Goal: Transaction & Acquisition: Book appointment/travel/reservation

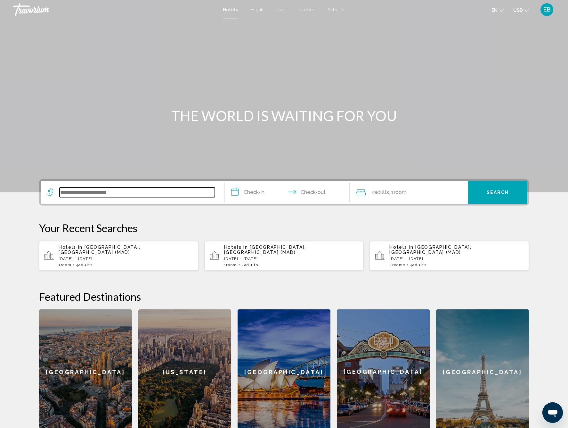
click at [193, 194] on input "Search widget" at bounding box center [137, 192] width 155 height 10
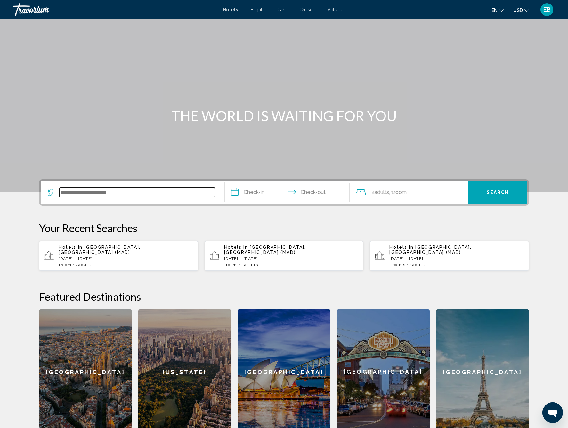
scroll to position [97, 0]
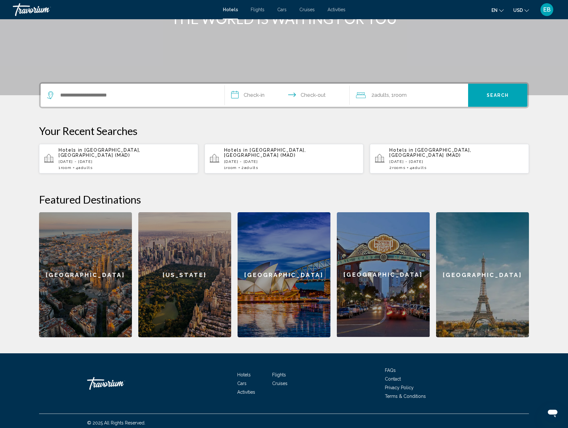
click at [131, 159] on p "[DATE] - [DATE]" at bounding box center [126, 161] width 135 height 4
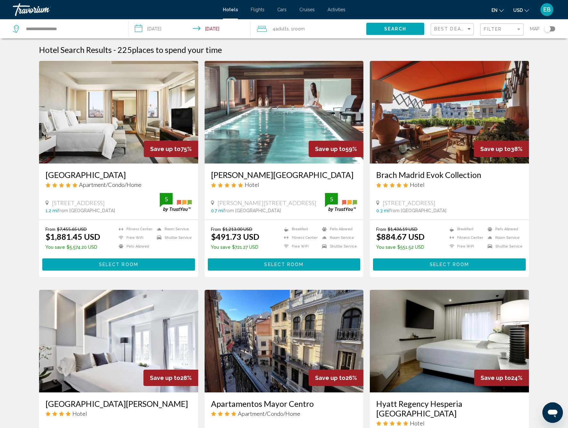
click at [484, 32] on div "Filter" at bounding box center [503, 30] width 38 height 12
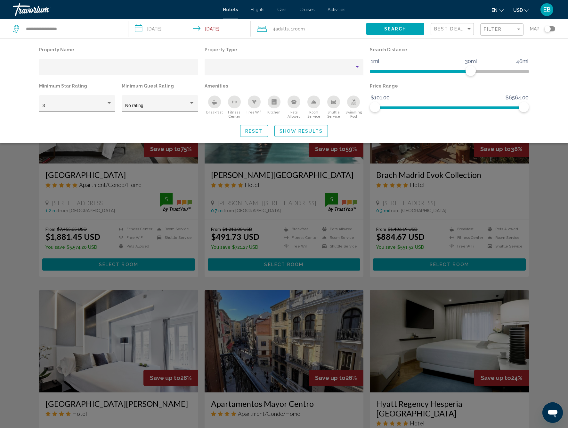
click at [324, 70] on div "Property type" at bounding box center [281, 69] width 147 height 5
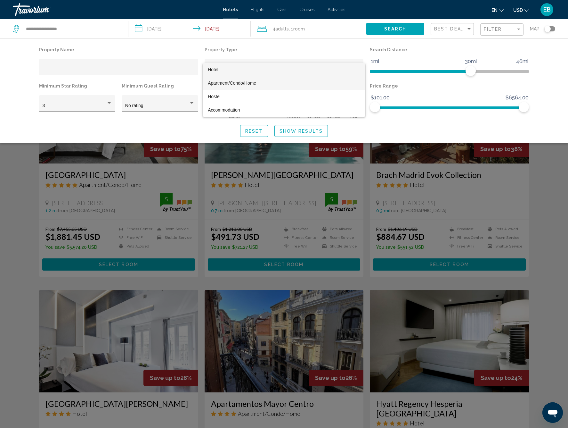
click at [293, 82] on span "Apartment/Condo/Home" at bounding box center [284, 82] width 152 height 13
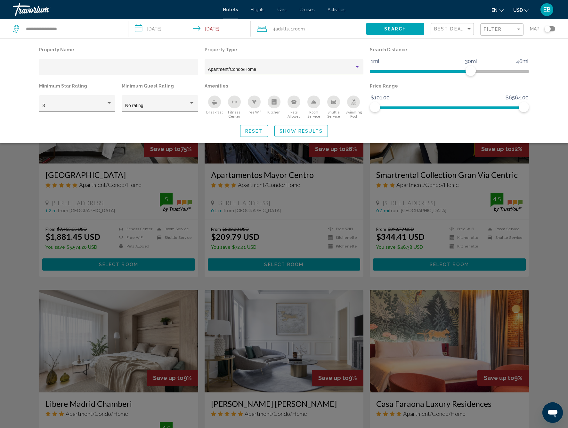
scroll to position [0, 0]
click at [255, 130] on span "Reset" at bounding box center [254, 130] width 18 height 5
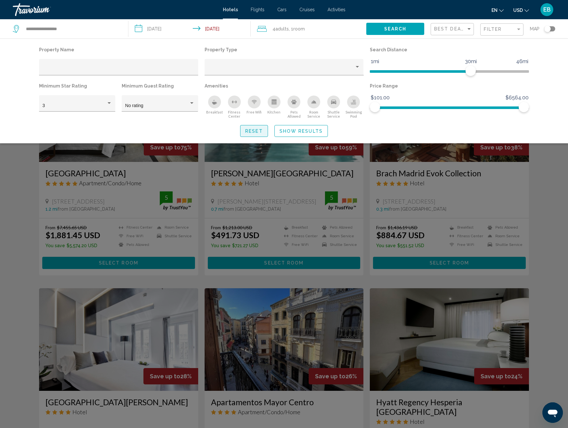
click at [255, 132] on span "Reset" at bounding box center [254, 130] width 18 height 5
click at [286, 133] on span "Show Results" at bounding box center [301, 130] width 43 height 5
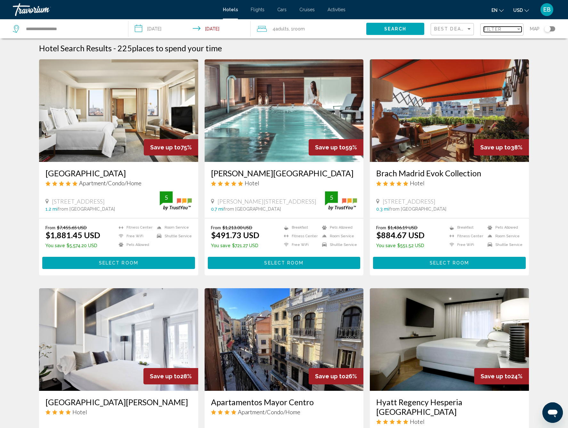
click at [512, 31] on div "Filter" at bounding box center [500, 29] width 32 height 5
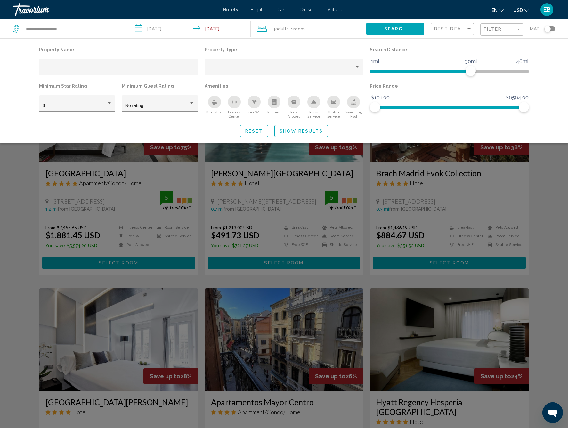
click at [358, 62] on div "Hotel Filters" at bounding box center [284, 68] width 152 height 13
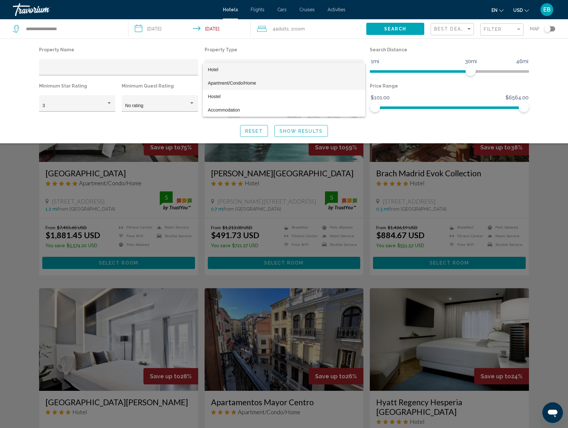
click at [343, 82] on span "Apartment/Condo/Home" at bounding box center [284, 82] width 152 height 13
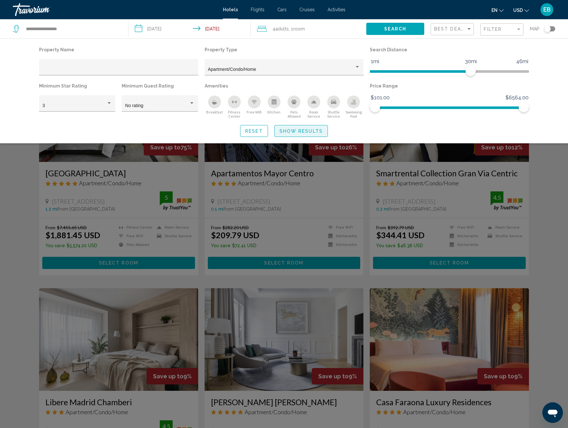
click at [320, 134] on span "Show Results" at bounding box center [301, 130] width 43 height 5
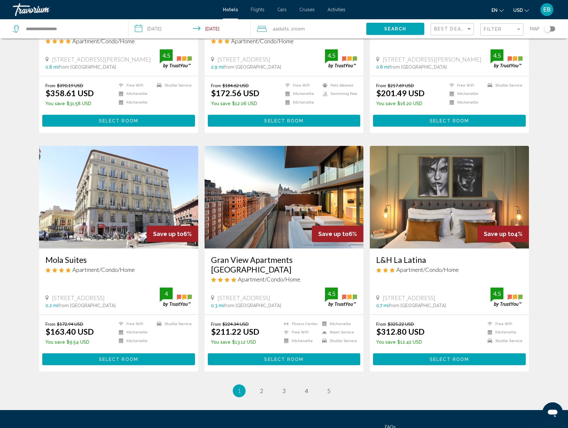
scroll to position [614, 0]
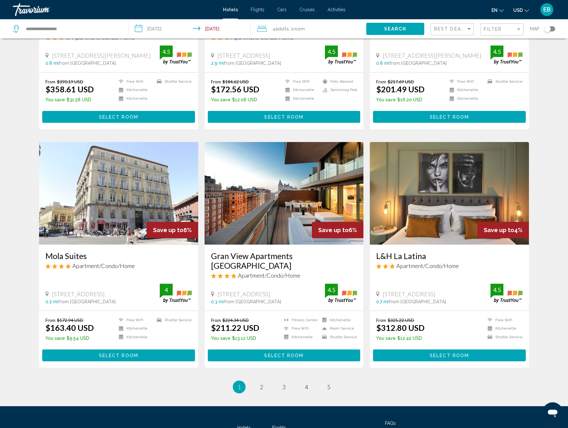
click at [355, 349] on button "Select Room" at bounding box center [284, 355] width 153 height 12
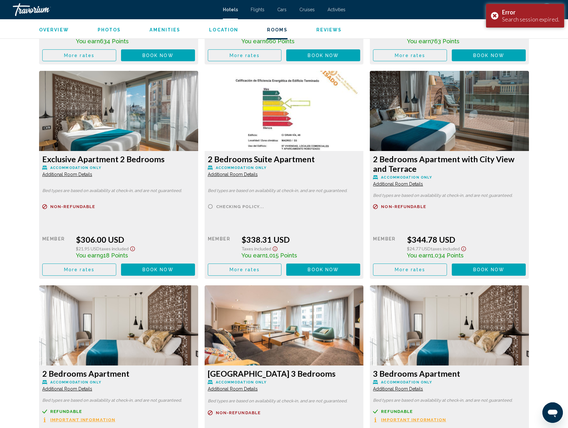
scroll to position [1051, 0]
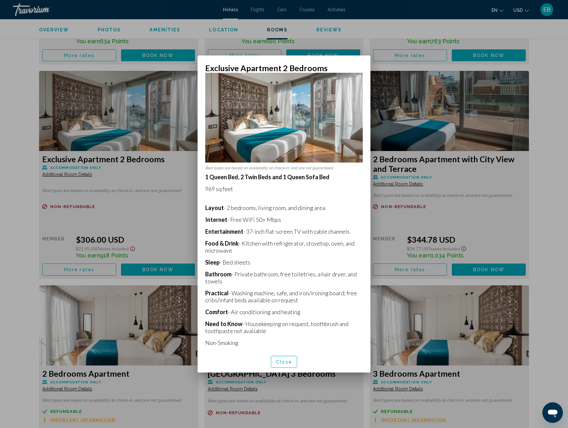
scroll to position [19, 0]
click at [276, 361] on button "Close" at bounding box center [284, 362] width 26 height 12
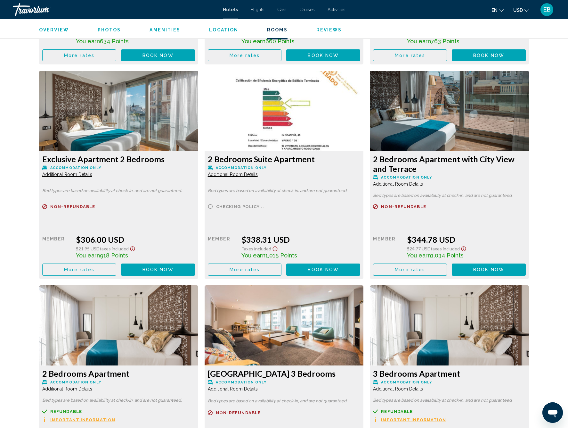
scroll to position [1051, 0]
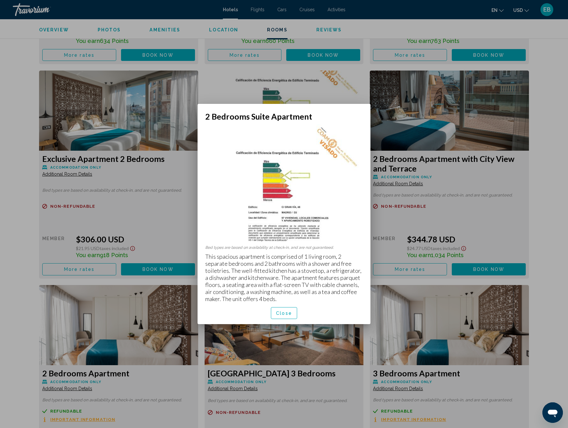
scroll to position [0, 0]
click at [278, 312] on span "Close" at bounding box center [284, 312] width 16 height 5
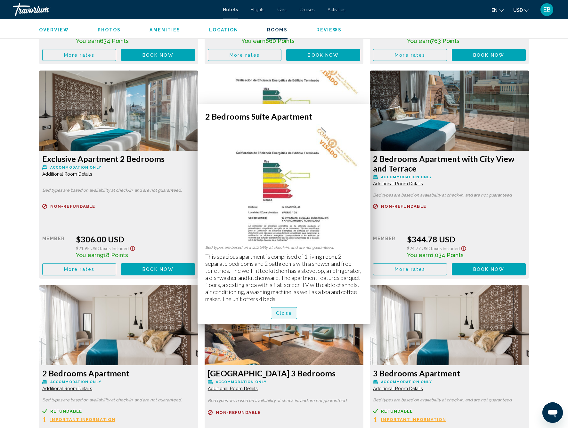
scroll to position [1051, 0]
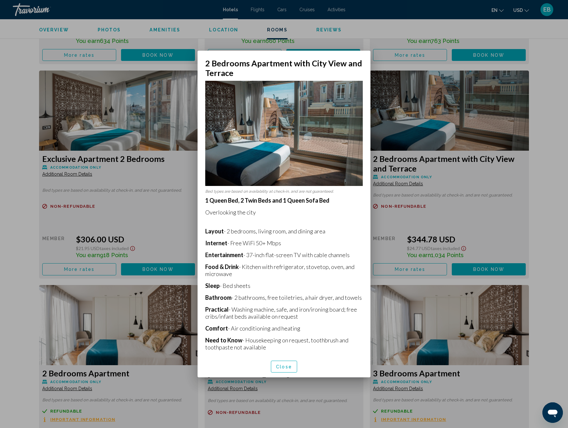
scroll to position [-1, 0]
click at [288, 368] on span "Close" at bounding box center [284, 366] width 16 height 5
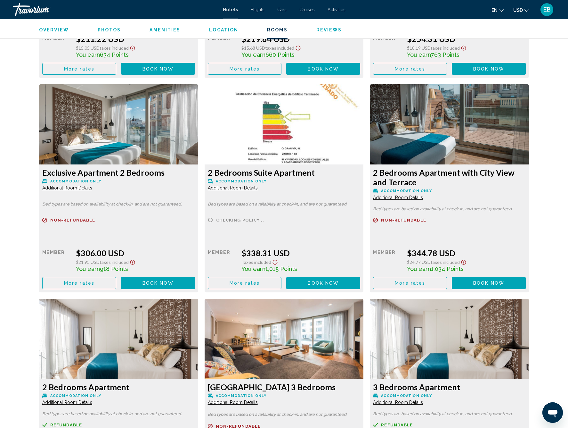
scroll to position [1040, 0]
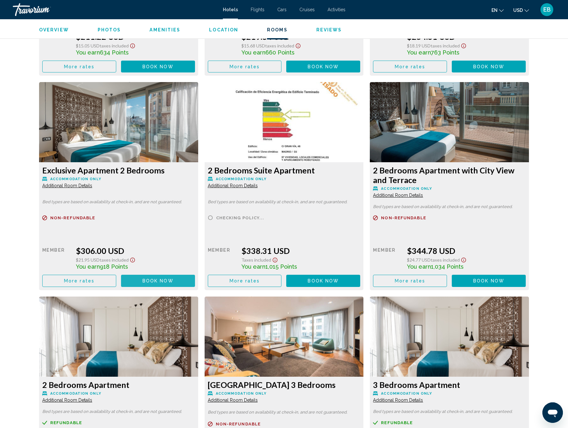
click at [151, 285] on button "Book now No longer available" at bounding box center [158, 281] width 74 height 12
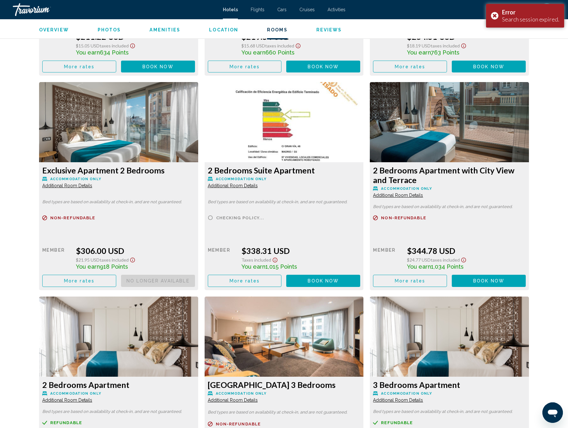
click at [195, 72] on button "Book now No longer available" at bounding box center [158, 67] width 74 height 12
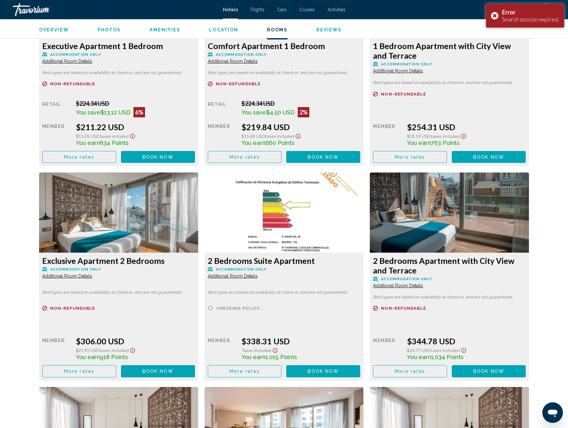
scroll to position [956, 0]
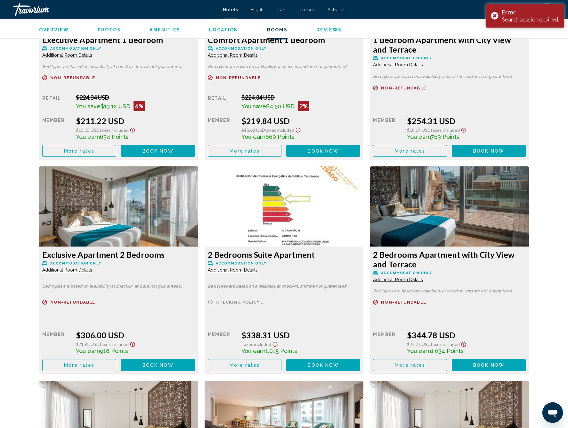
click at [146, 153] on span "Book now" at bounding box center [158, 150] width 31 height 5
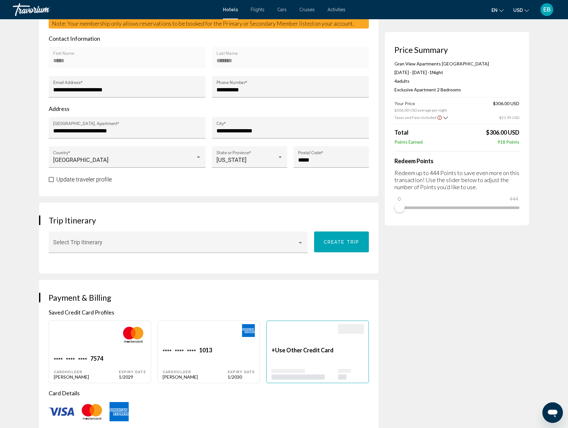
scroll to position [216, 0]
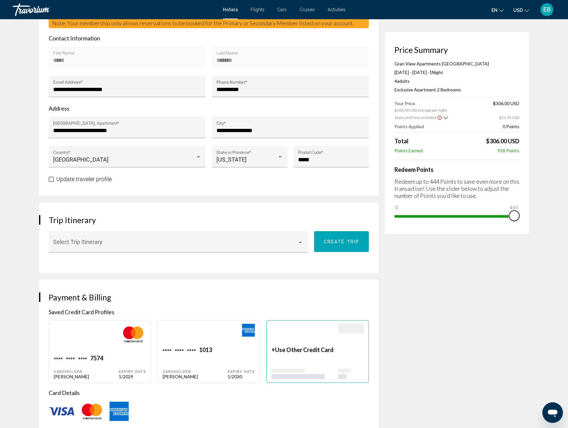
drag, startPoint x: 401, startPoint y: 207, endPoint x: 540, endPoint y: 210, distance: 139.4
click at [540, 210] on div "Hotel Booking Price Summary Gran View Apartments [GEOGRAPHIC_DATA] [DATE] - [DA…" at bounding box center [284, 352] width 516 height 1096
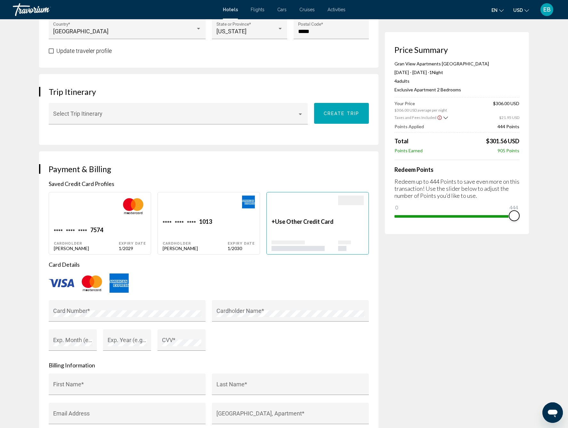
scroll to position [346, 0]
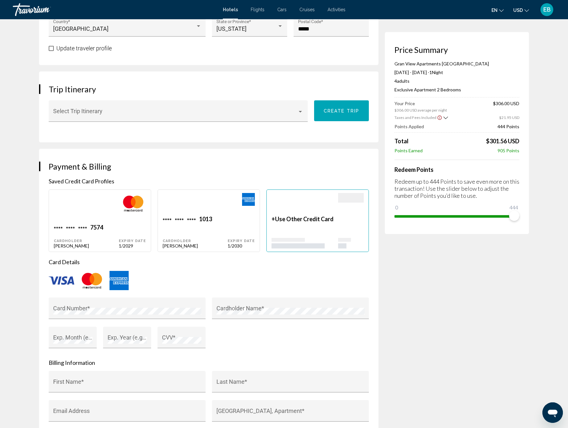
click at [103, 224] on div "1013" at bounding box center [96, 228] width 13 height 9
type input "*****"
type input "*******"
type input "**********"
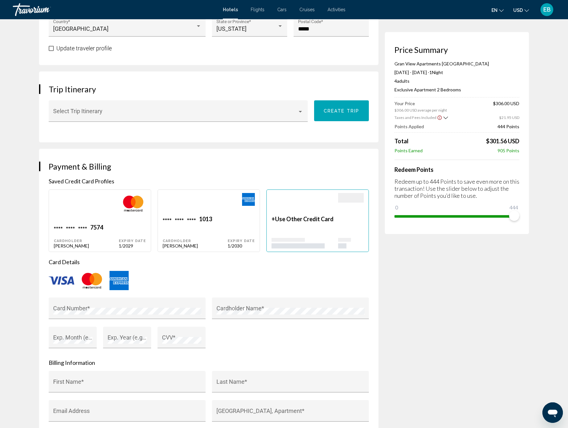
type input "**********"
type input "*****"
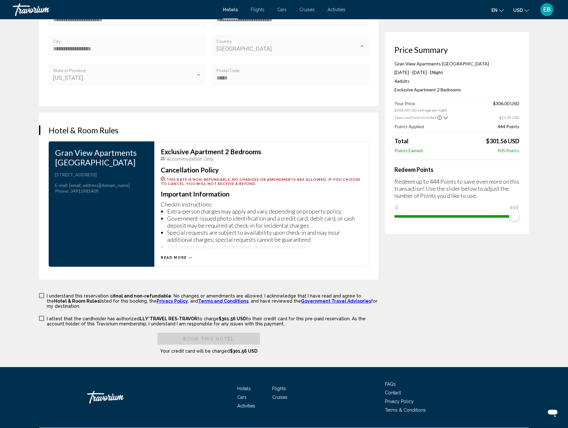
scroll to position [740, 0]
click at [43, 293] on span "Main content" at bounding box center [41, 295] width 5 height 5
click at [40, 316] on span "Main content" at bounding box center [41, 318] width 5 height 5
click at [180, 333] on button "Book this hotel" at bounding box center [209, 339] width 103 height 12
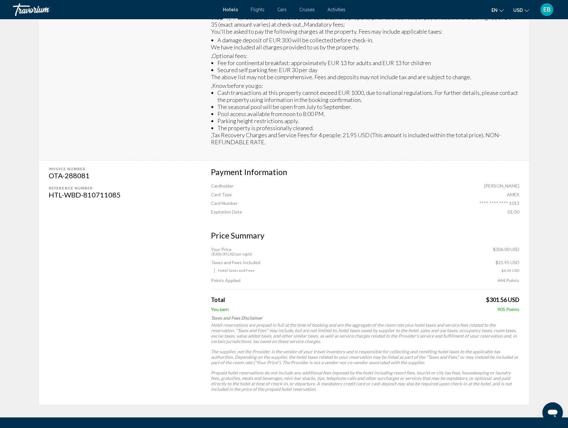
scroll to position [347, 0]
